Goal: Navigation & Orientation: Find specific page/section

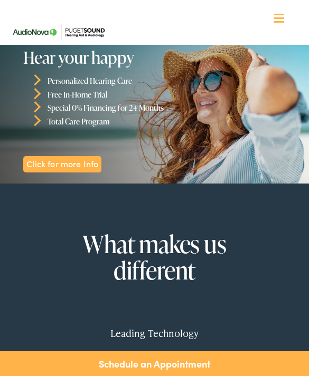
click at [284, 22] on span at bounding box center [279, 22] width 11 height 2
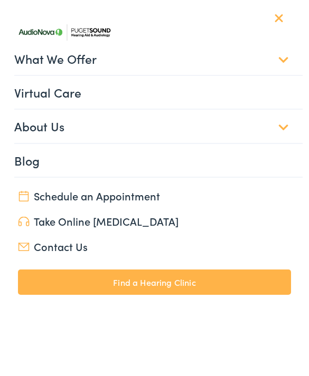
click at [277, 124] on link "About Us" at bounding box center [158, 126] width 289 height 33
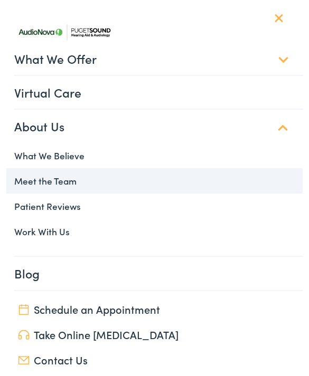
click at [74, 178] on link "Meet the Team" at bounding box center [154, 180] width 297 height 25
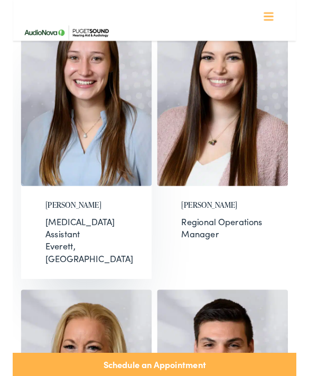
scroll to position [241, 0]
click at [71, 220] on h2 "Annie Kountz" at bounding box center [80, 224] width 90 height 10
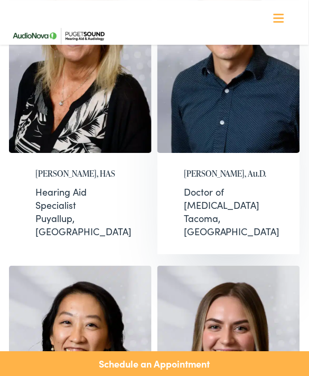
scroll to position [604, 0]
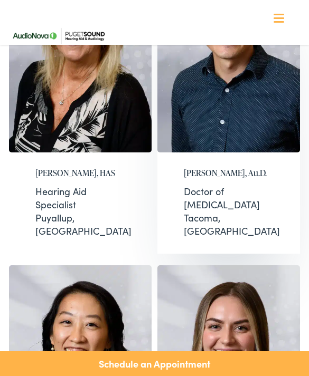
click at [216, 153] on div "Joel Jackson, Au.D. Doctor of Audiology Tacoma, WA" at bounding box center [228, 203] width 143 height 101
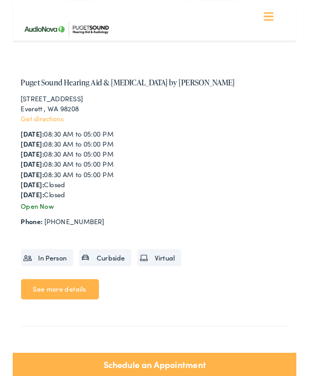
scroll to position [508, 0]
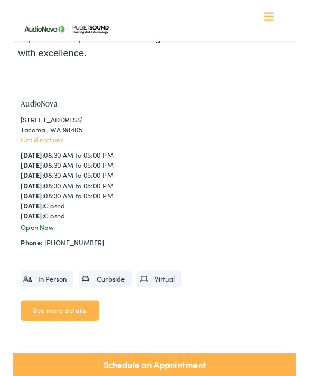
scroll to position [850, 0]
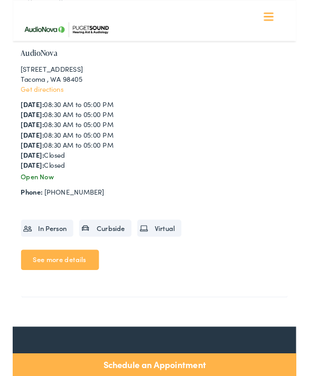
click at [73, 272] on link "See more details" at bounding box center [51, 283] width 85 height 22
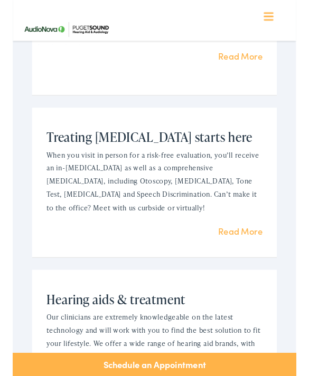
scroll to position [851, 0]
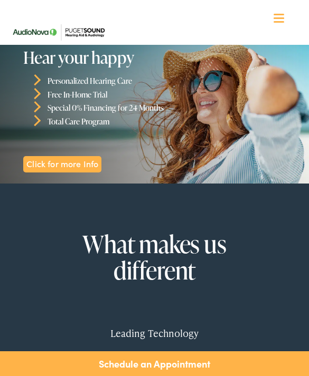
click at [278, 17] on div at bounding box center [279, 19] width 11 height 11
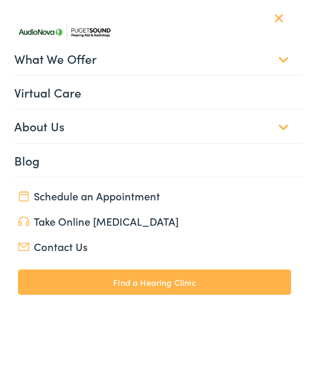
click at [278, 125] on link "About Us" at bounding box center [158, 126] width 289 height 33
